Goal: Find specific page/section: Find specific page/section

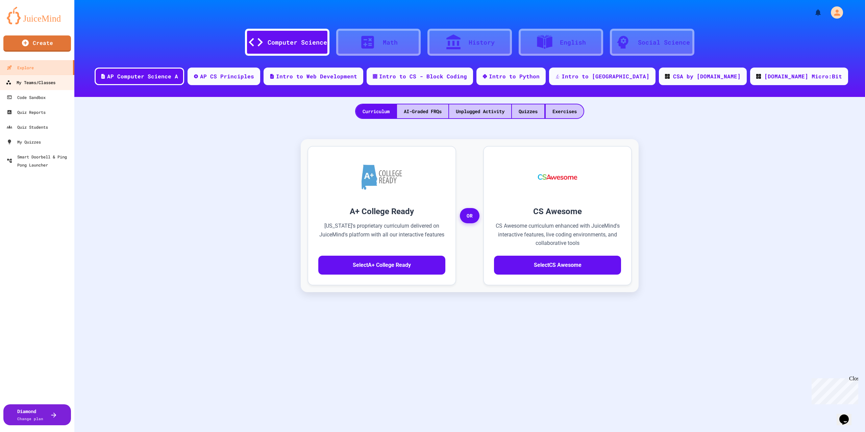
click at [29, 82] on div "My Teams/Classes" at bounding box center [31, 82] width 50 height 8
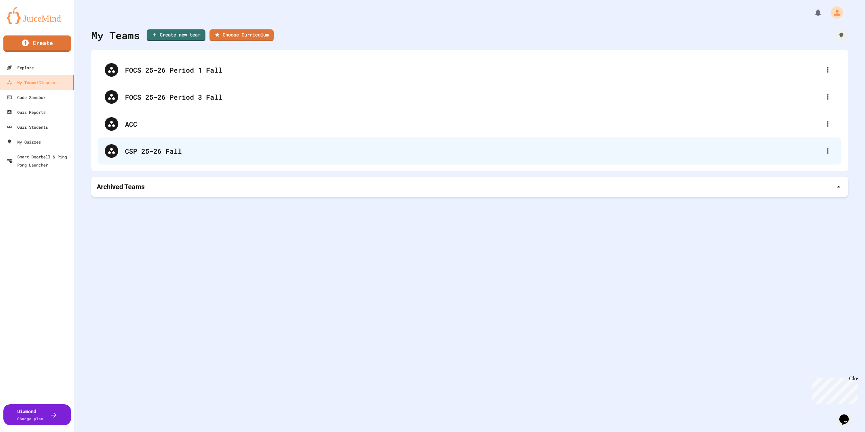
click at [155, 149] on div "CSP 25-26 Fall" at bounding box center [473, 151] width 696 height 10
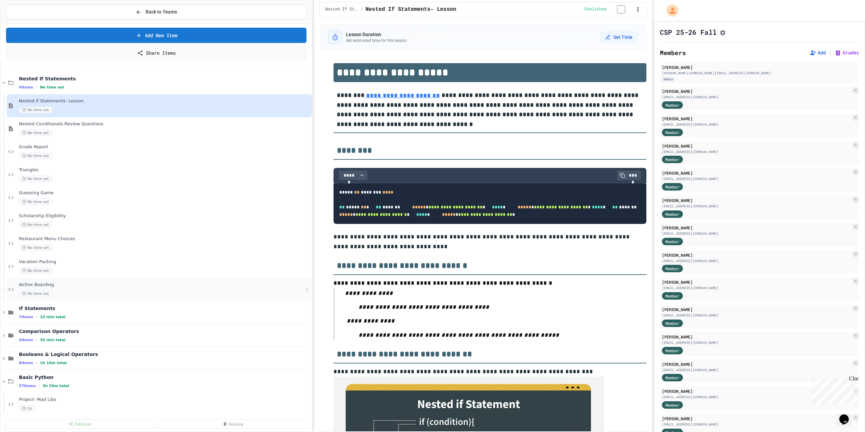
click at [31, 286] on span "Airline Boarding" at bounding box center [161, 285] width 285 height 6
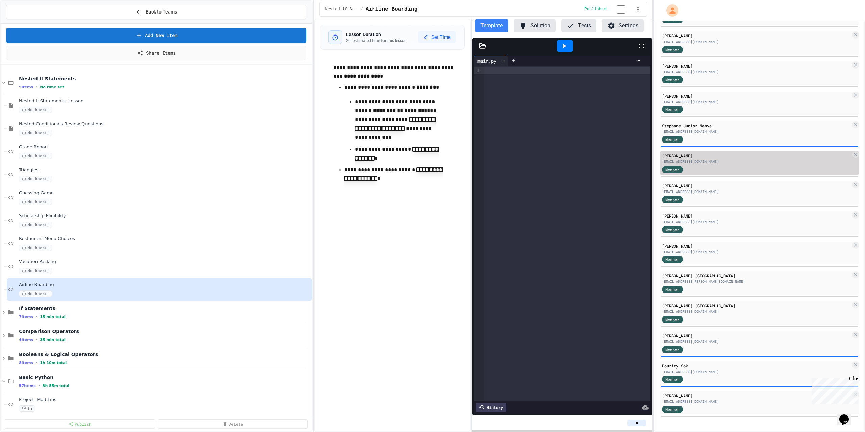
scroll to position [418, 0]
